Goal: Task Accomplishment & Management: Complete application form

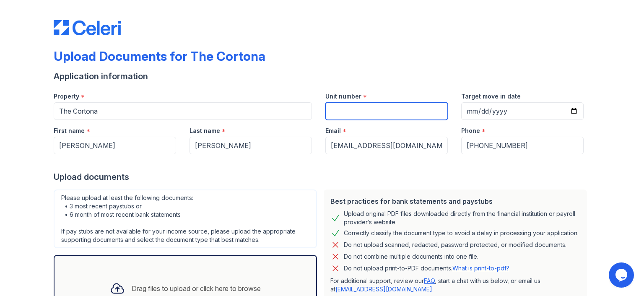
click at [353, 110] on input "Unit number" at bounding box center [386, 111] width 122 height 18
type input "0"
type input "1017"
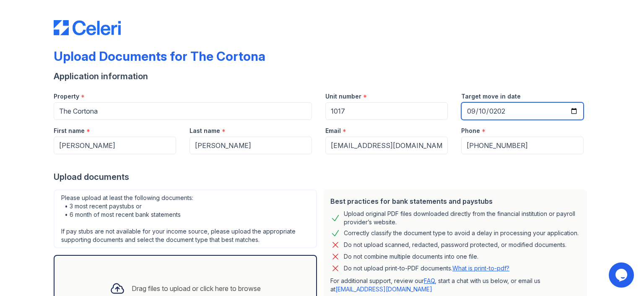
type input "[DATE]"
click at [554, 48] on div "Upload Documents for The Cortona Application information Property * The [GEOGRA…" at bounding box center [322, 181] width 537 height 357
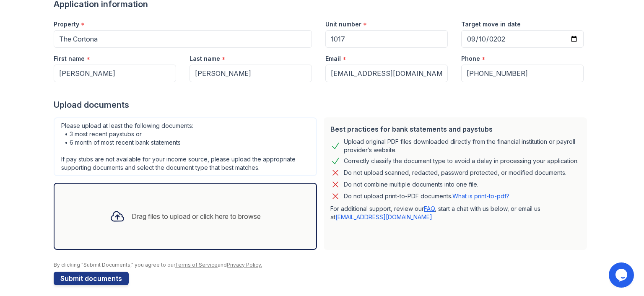
scroll to position [77, 0]
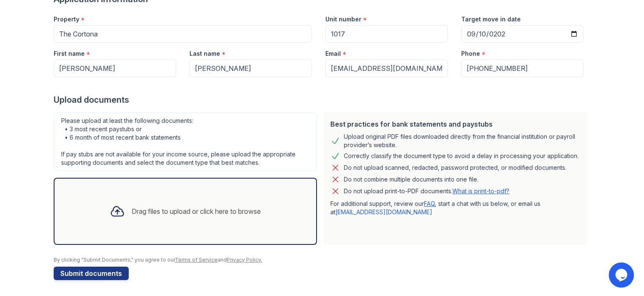
click at [228, 208] on div "Drag files to upload or click here to browse" at bounding box center [196, 211] width 129 height 10
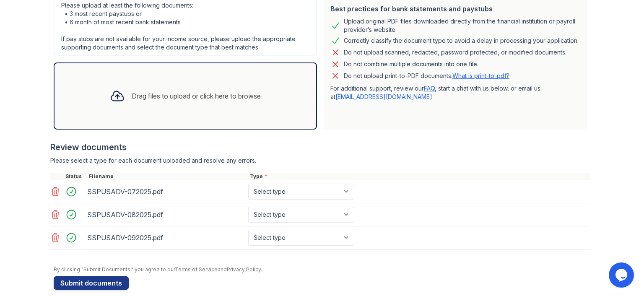
scroll to position [201, 0]
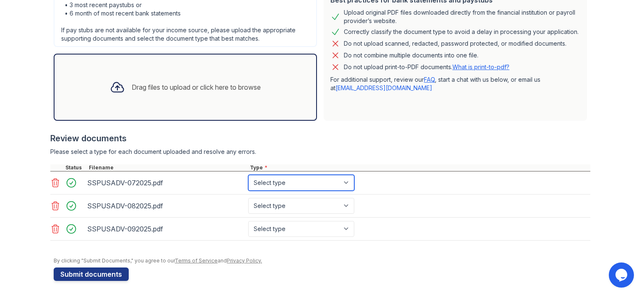
click at [325, 185] on select "Select type Paystub Bank Statement Offer Letter Tax Documents Benefit Award Let…" at bounding box center [301, 183] width 106 height 16
select select "paystub"
click at [248, 175] on select "Select type Paystub Bank Statement Offer Letter Tax Documents Benefit Award Let…" at bounding box center [301, 183] width 106 height 16
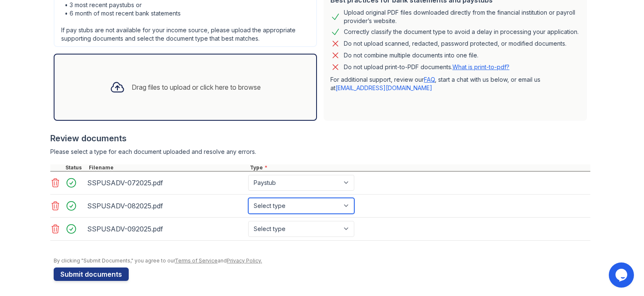
click at [315, 203] on select "Select type Paystub Bank Statement Offer Letter Tax Documents Benefit Award Let…" at bounding box center [301, 206] width 106 height 16
select select "paystub"
click at [248, 198] on select "Select type Paystub Bank Statement Offer Letter Tax Documents Benefit Award Let…" at bounding box center [301, 206] width 106 height 16
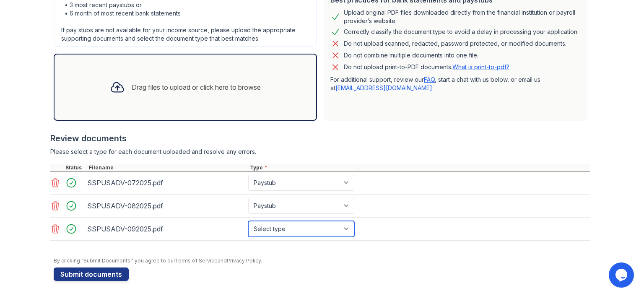
click at [292, 226] on select "Select type Paystub Bank Statement Offer Letter Tax Documents Benefit Award Let…" at bounding box center [301, 229] width 106 height 16
select select "paystub"
click at [248, 221] on select "Select type Paystub Bank Statement Offer Letter Tax Documents Benefit Award Let…" at bounding box center [301, 229] width 106 height 16
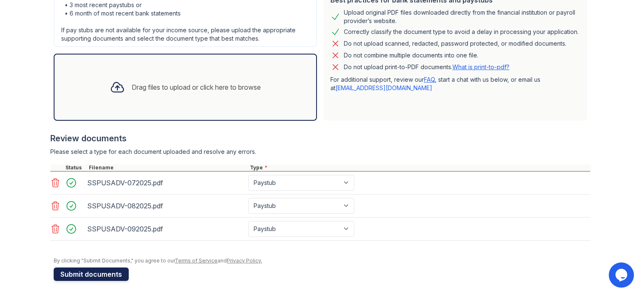
click at [93, 271] on button "Submit documents" at bounding box center [91, 274] width 75 height 13
